Goal: Check status

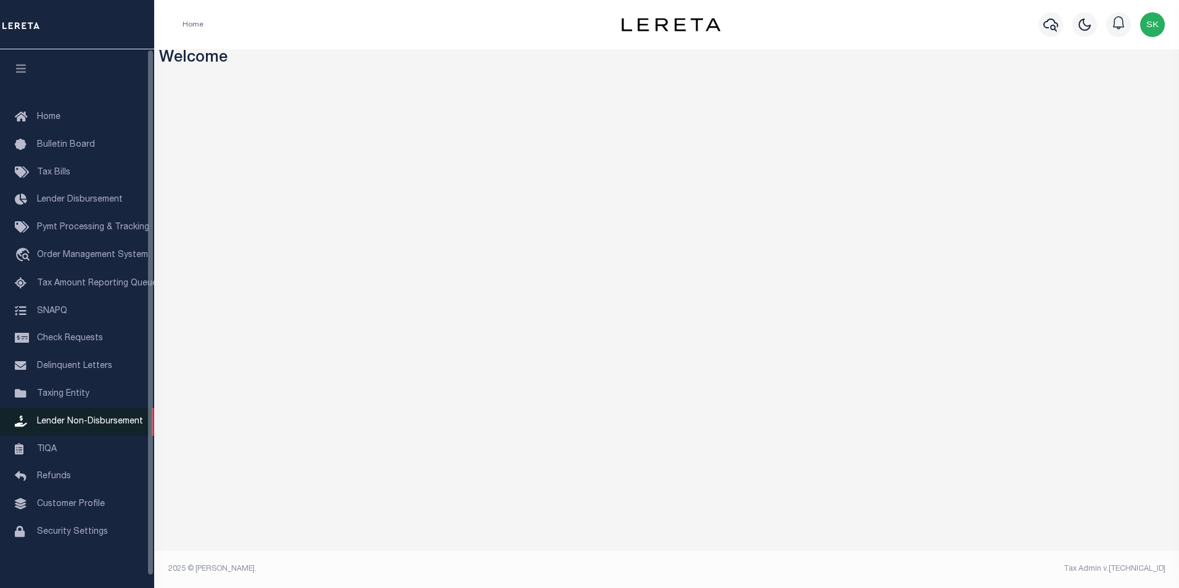
click at [86, 425] on span "Lender Non-Disbursement" at bounding box center [90, 421] width 106 height 9
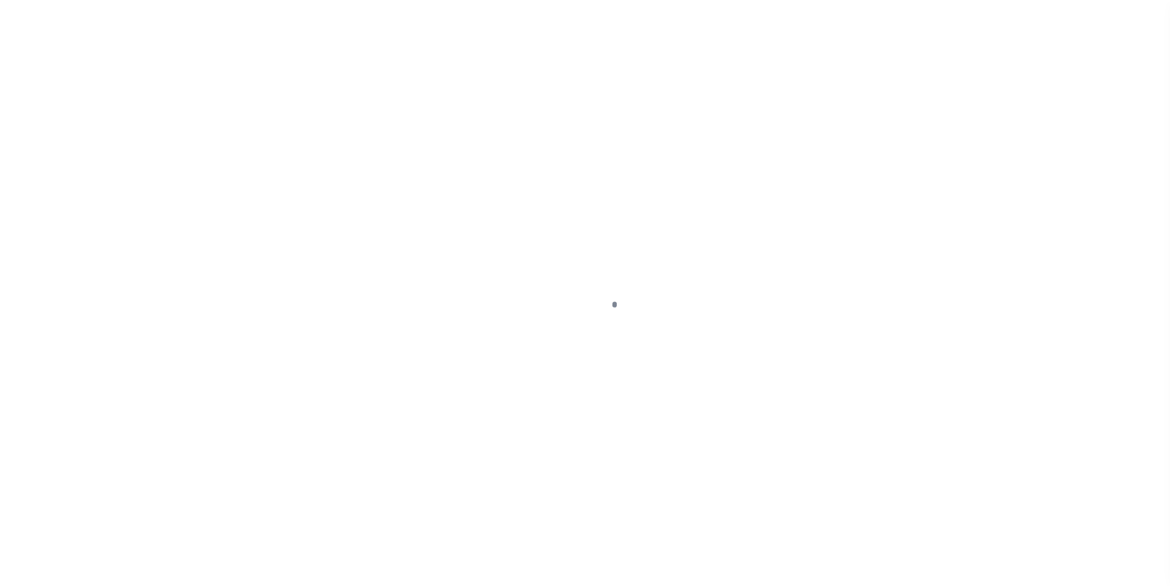
scroll to position [12, 0]
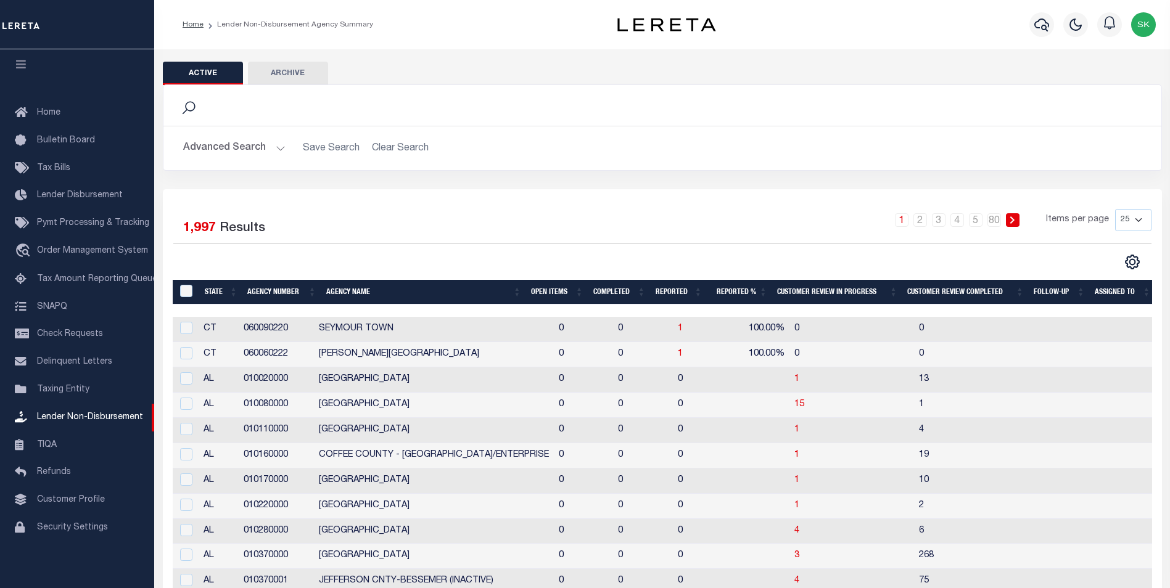
click at [544, 290] on th "Open Items" at bounding box center [557, 292] width 62 height 25
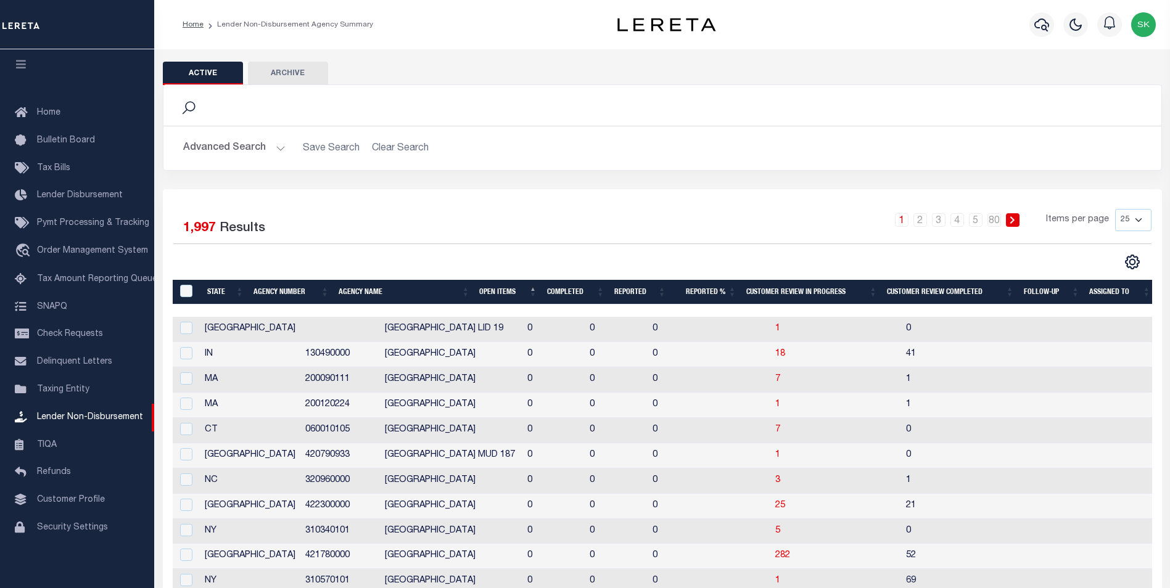
click at [507, 291] on th "Open Items" at bounding box center [507, 292] width 67 height 25
